Goal: Task Accomplishment & Management: Use online tool/utility

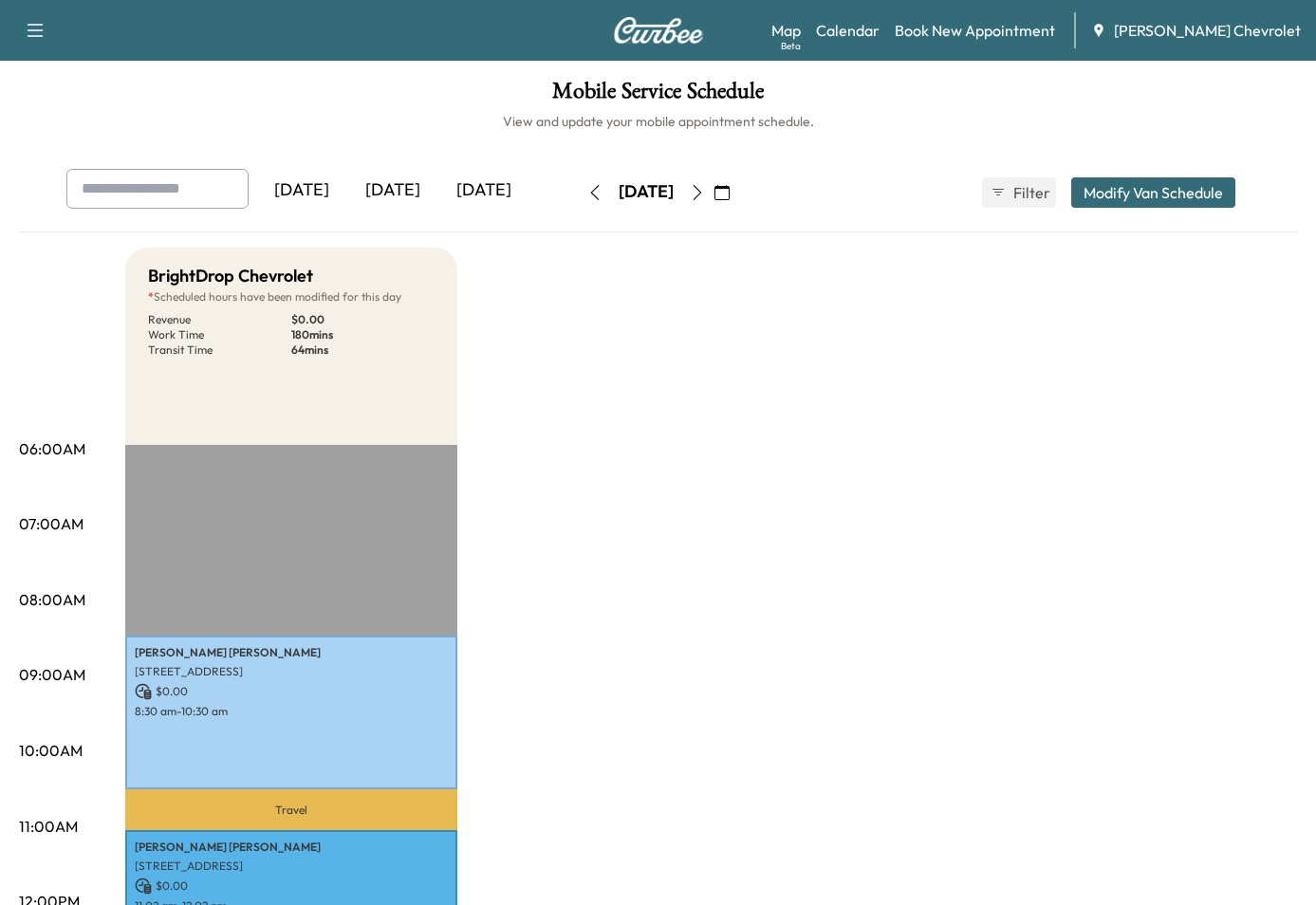
click at [377, 95] on h1 "Mobile Service Schedule" at bounding box center [658, 95] width 1277 height 32
click at [396, 182] on div "[DATE]" at bounding box center [392, 190] width 91 height 44
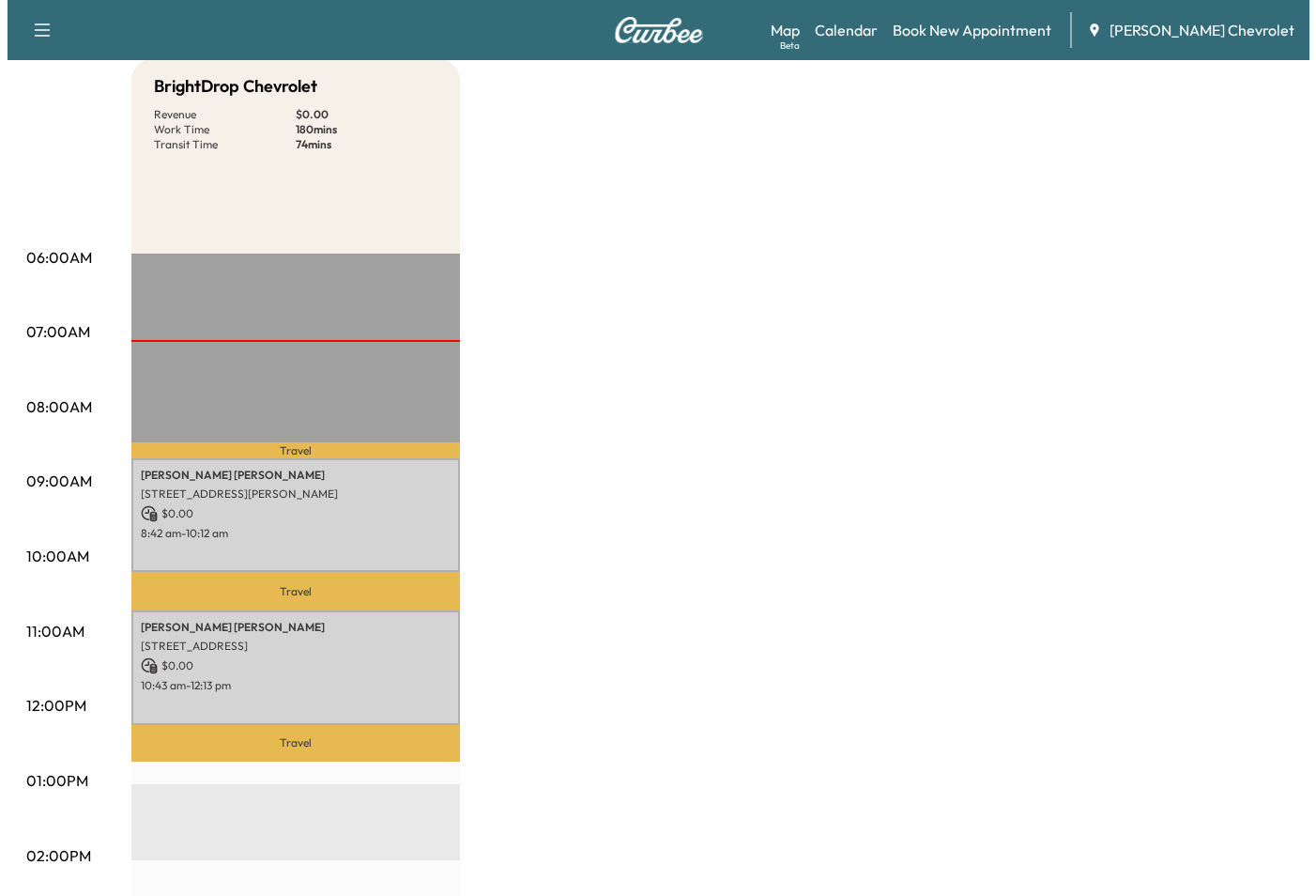
scroll to position [187, 0]
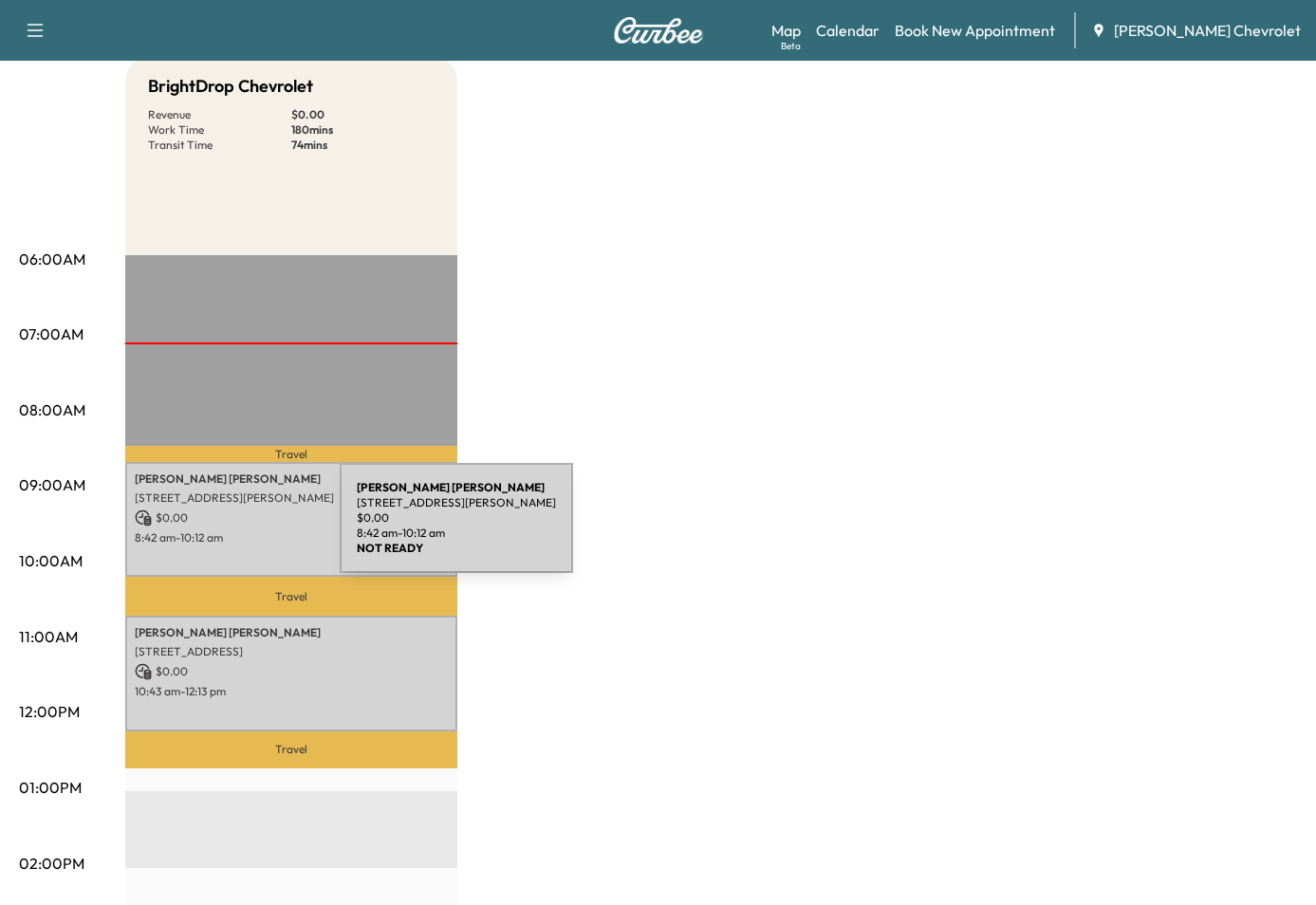
click at [196, 532] on p "8:42 am - 10:12 am" at bounding box center [291, 538] width 313 height 16
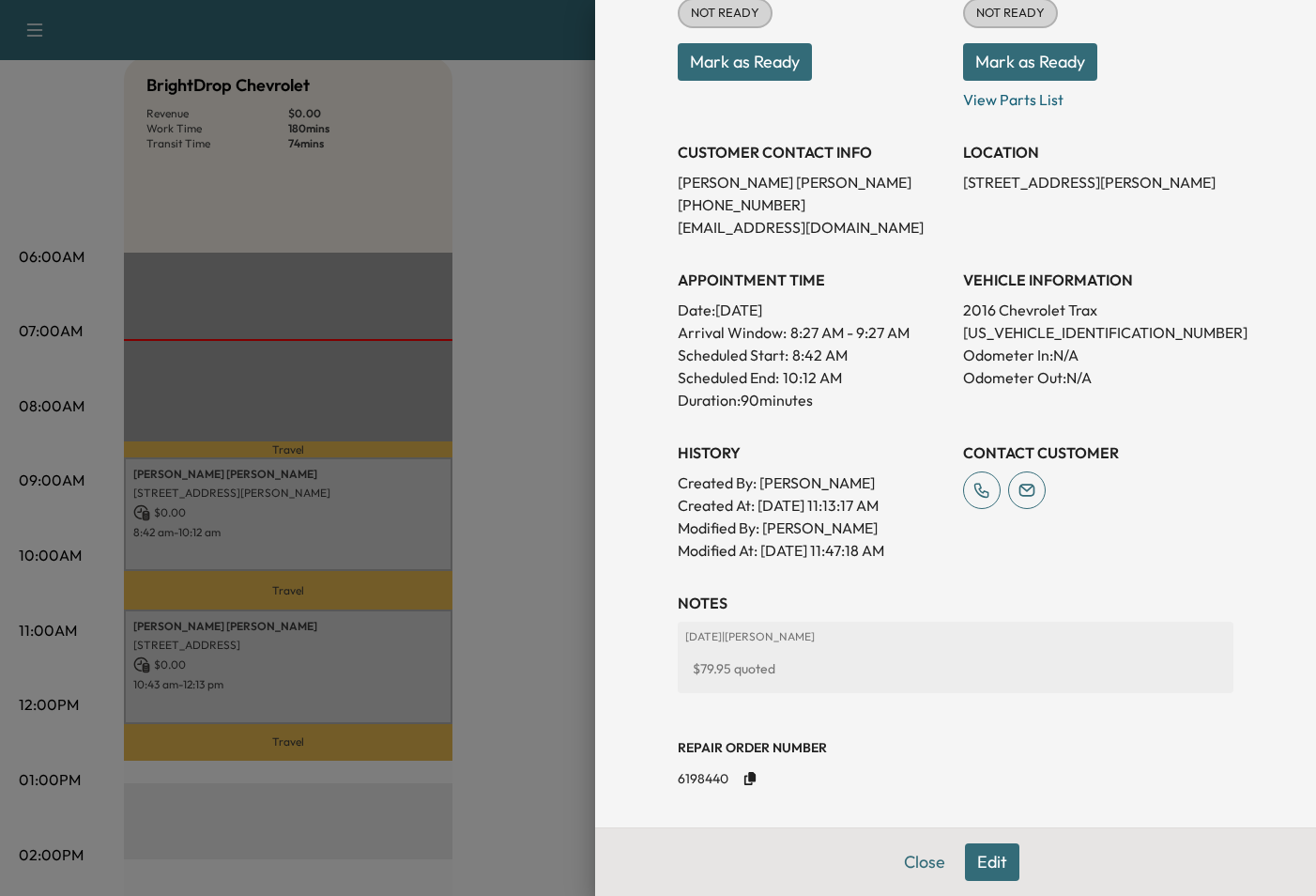
scroll to position [293, 0]
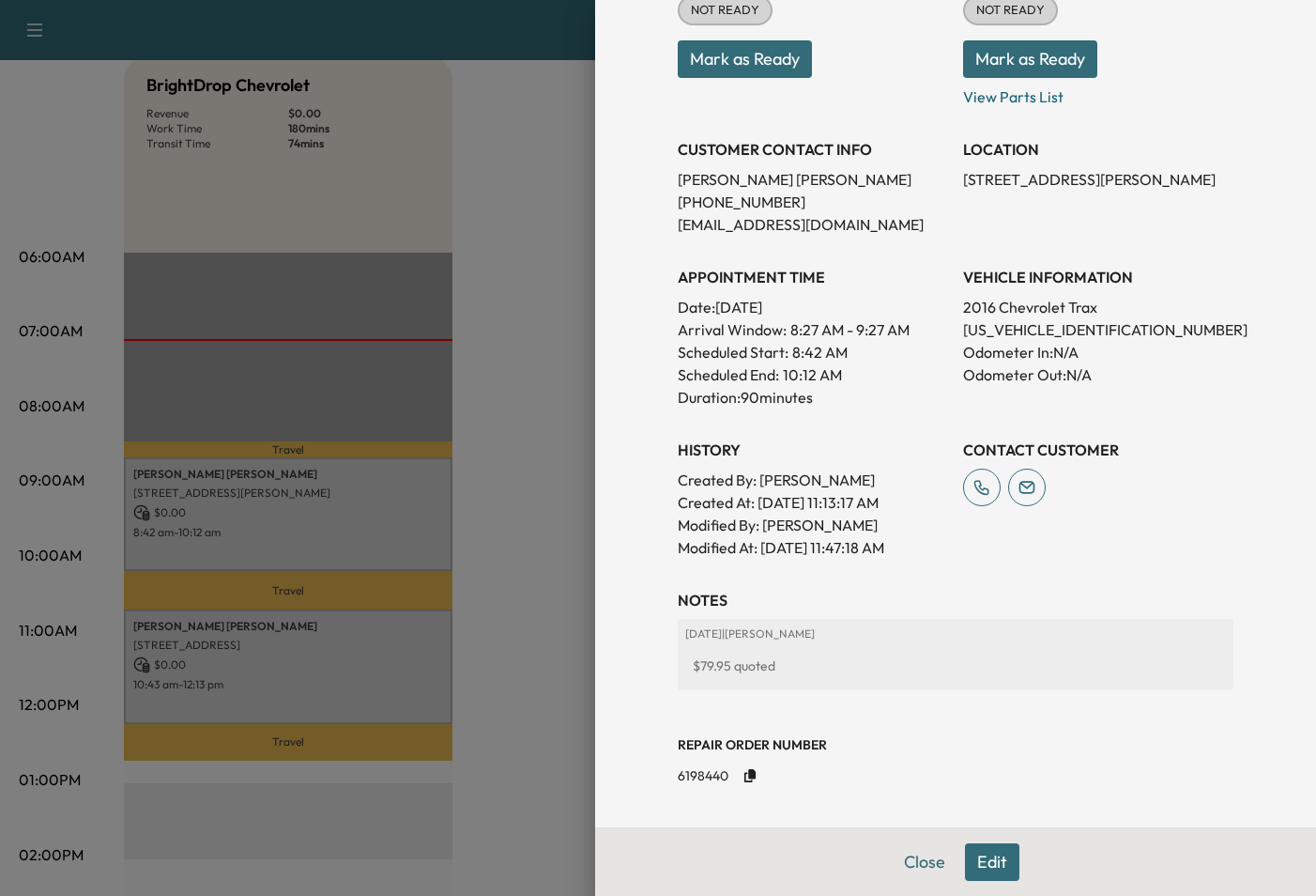
click at [744, 776] on icon "Copy to clipboard" at bounding box center [750, 776] width 12 height 13
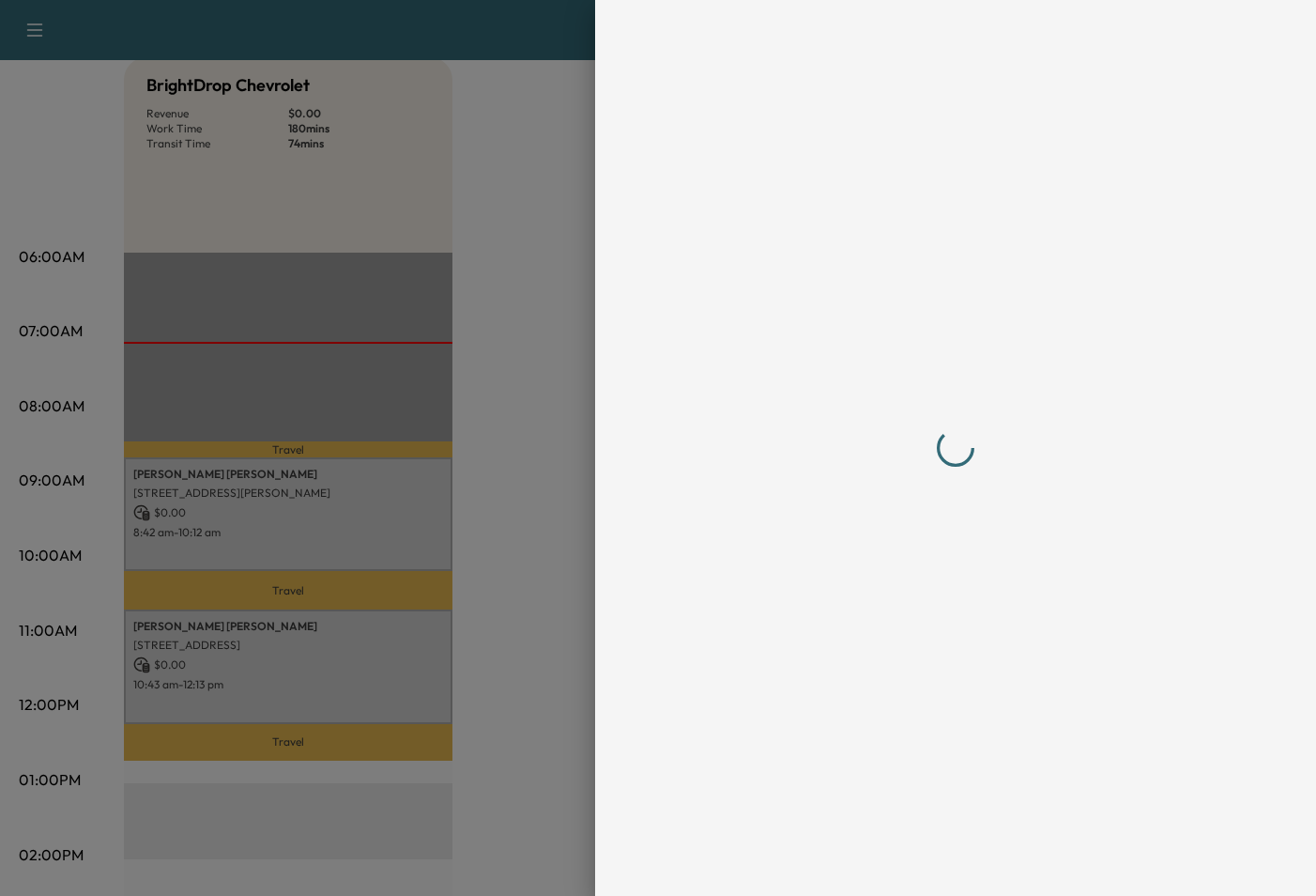
scroll to position [0, 0]
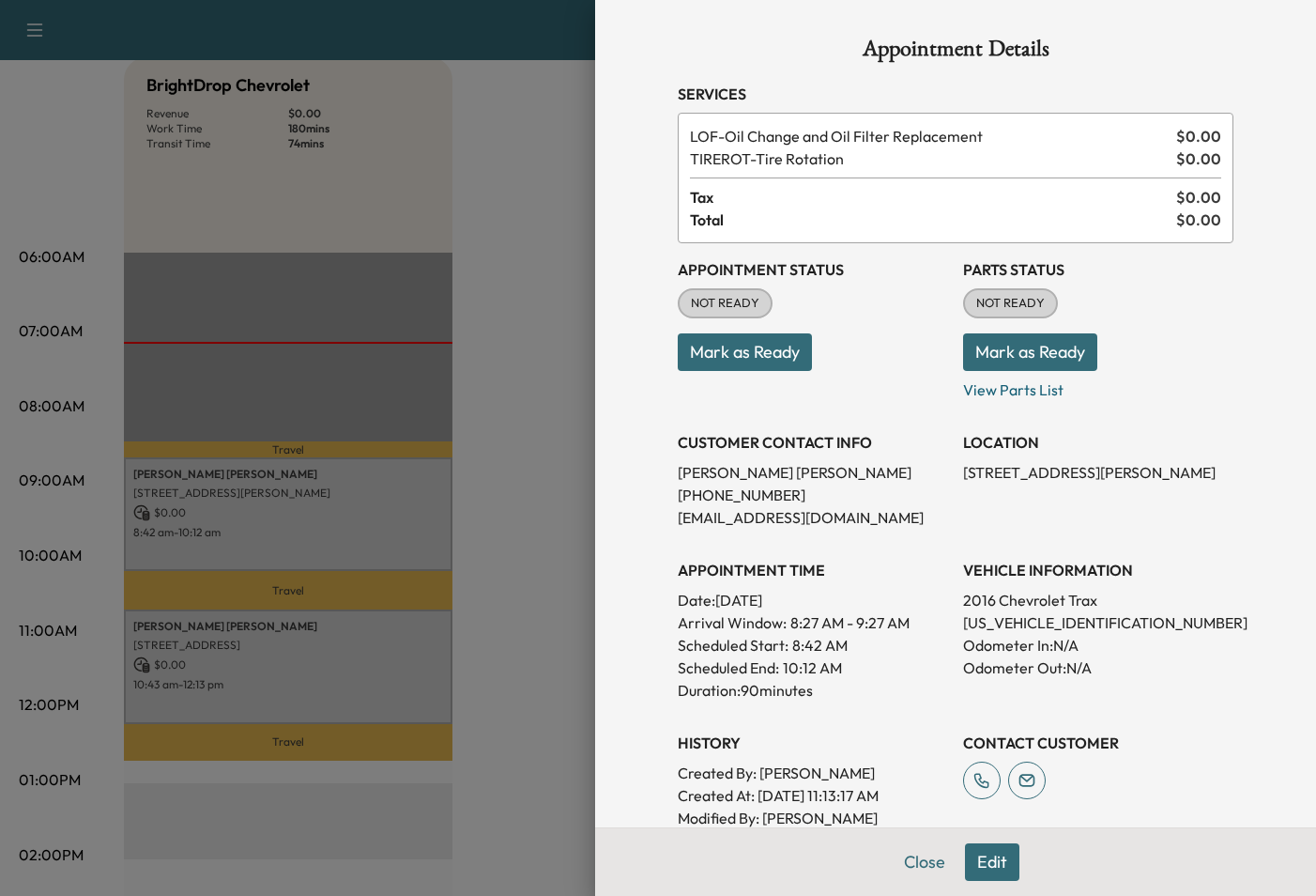
click at [1067, 351] on button "Mark as Ready" at bounding box center [1030, 352] width 135 height 37
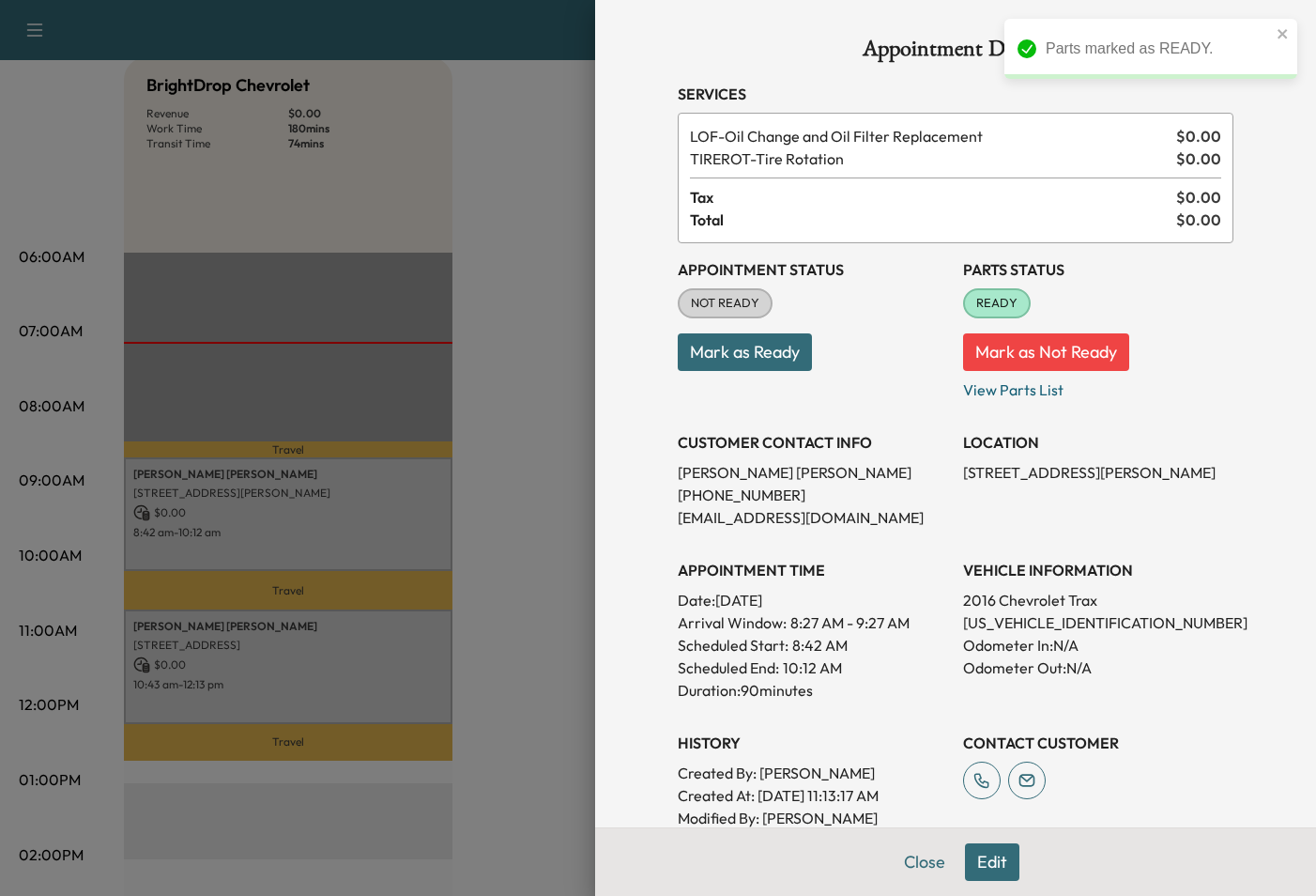
click at [527, 270] on div at bounding box center [658, 448] width 1316 height 896
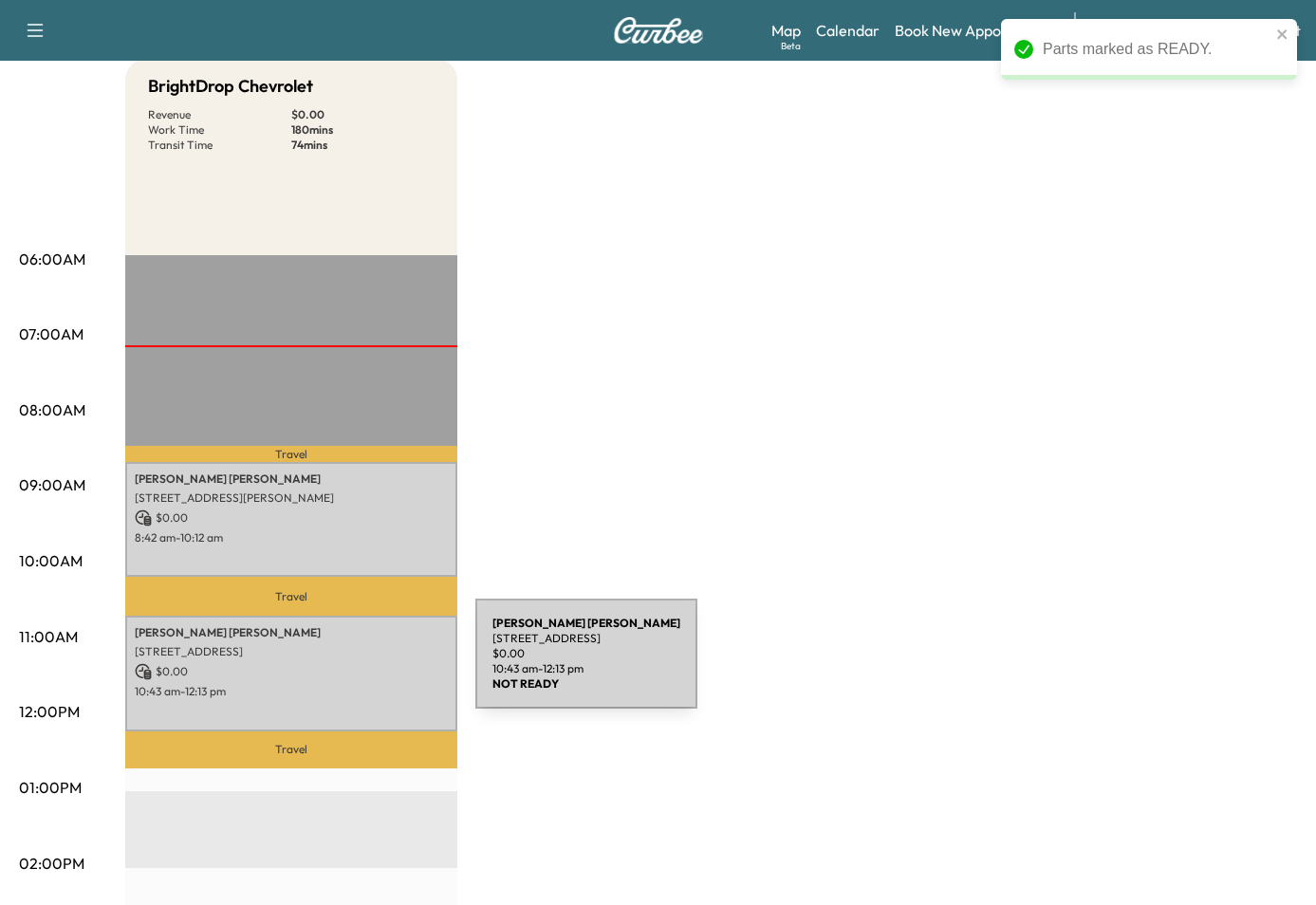
click at [330, 668] on p "$ 0.00" at bounding box center [291, 672] width 313 height 17
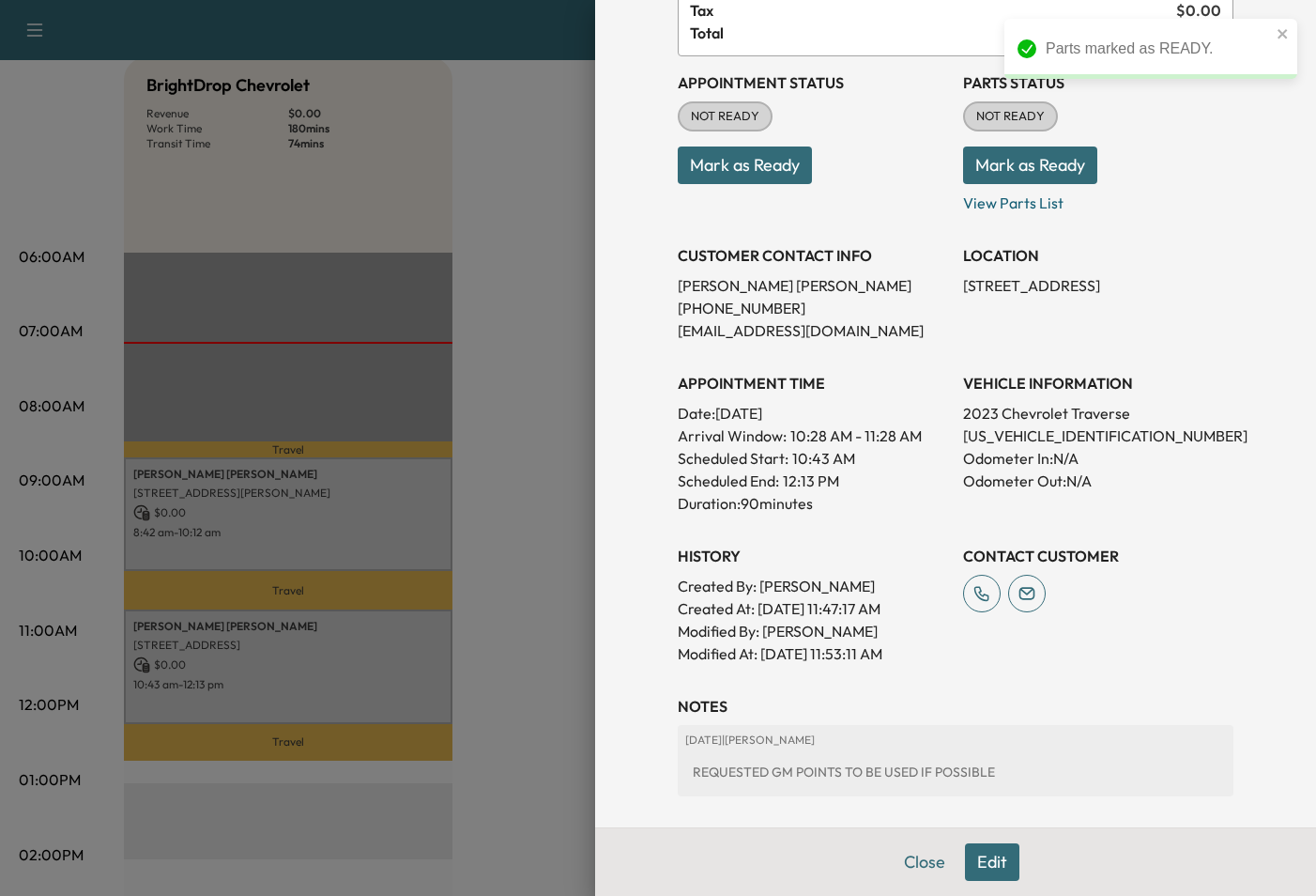
scroll to position [293, 0]
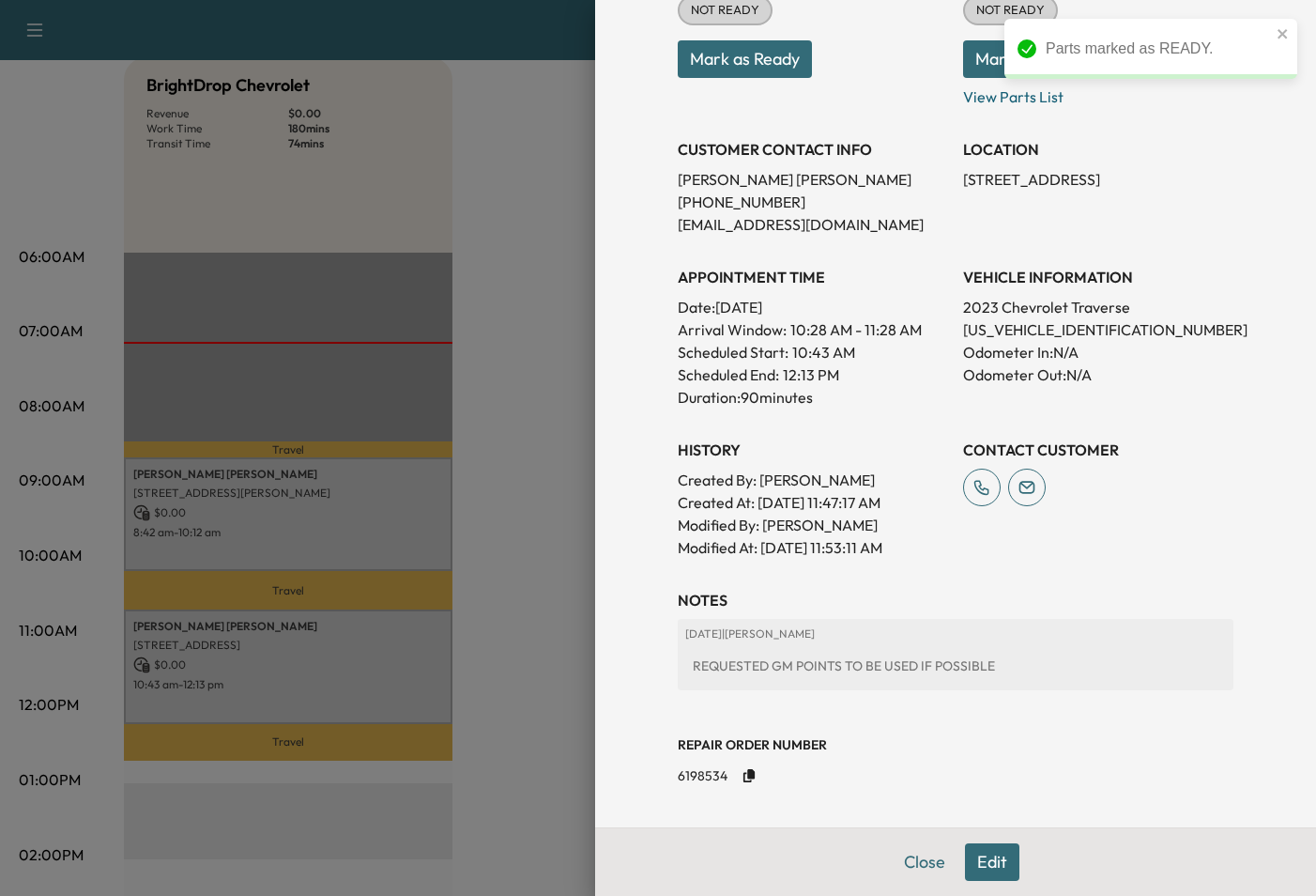
click at [742, 774] on icon "Copy to clipboard" at bounding box center [749, 776] width 13 height 13
